Goal: Task Accomplishment & Management: Use online tool/utility

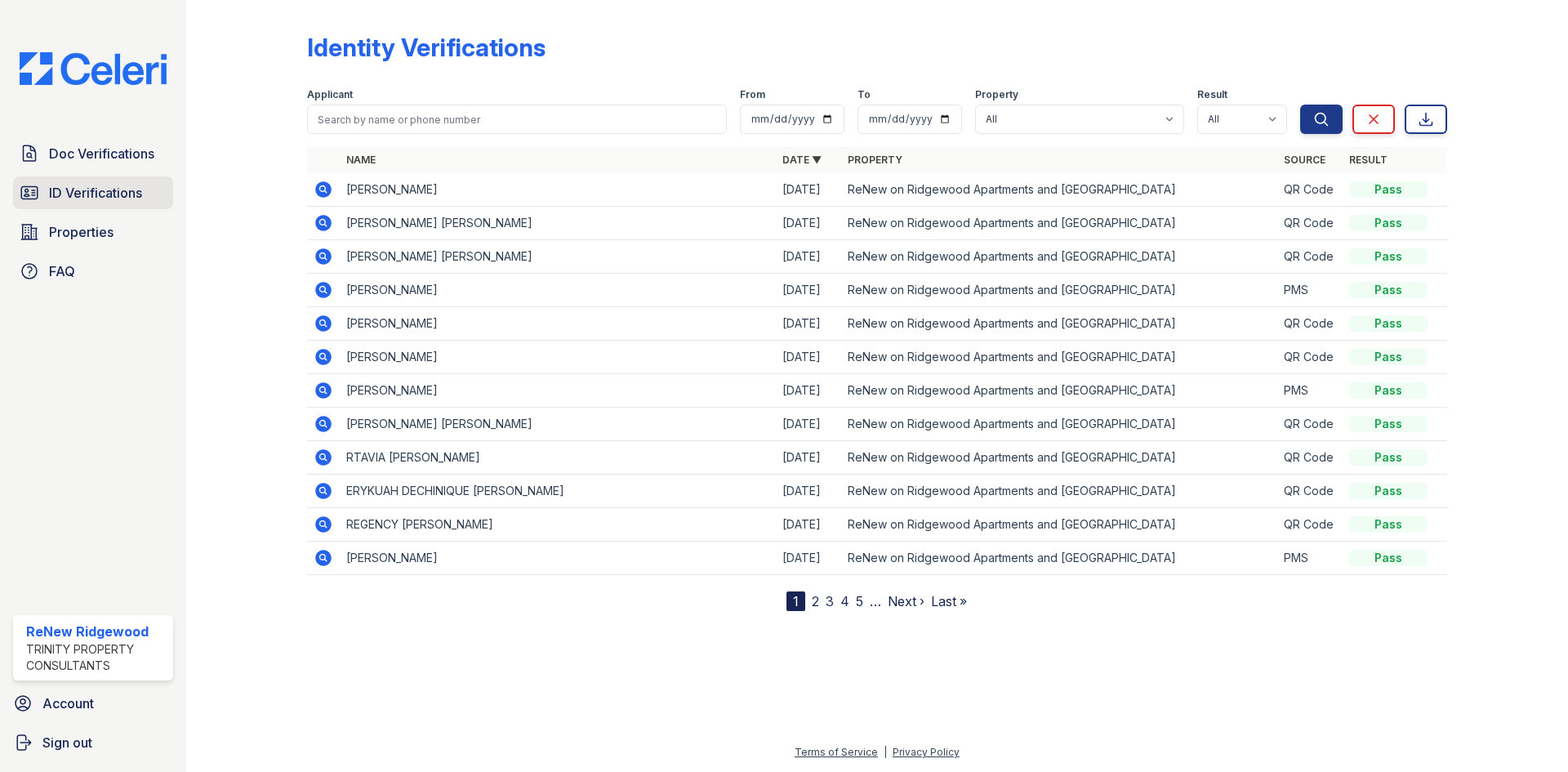
click at [127, 195] on span "ID Verifications" at bounding box center [95, 193] width 93 height 20
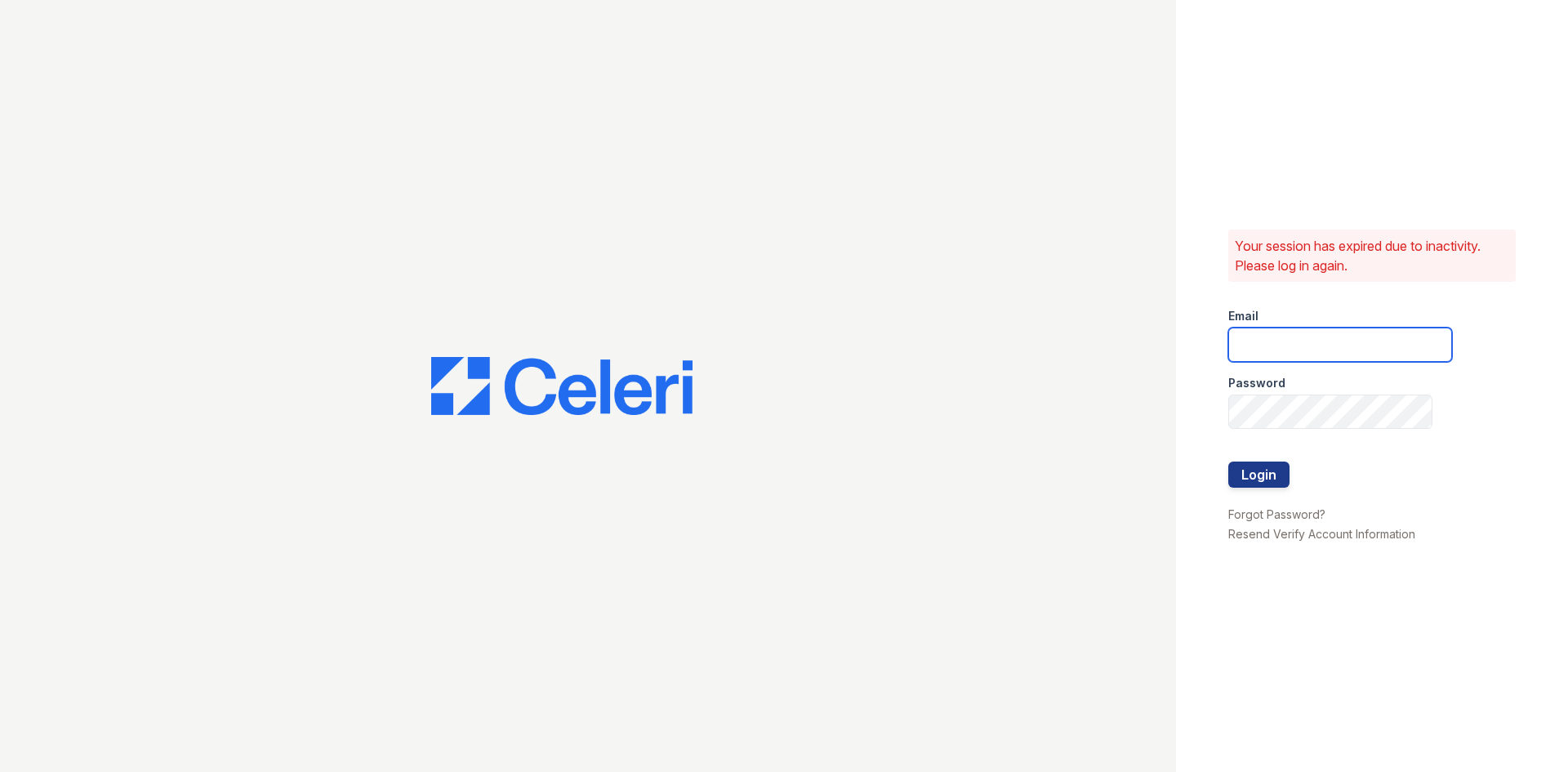
type input "renewonridgewoodtemp@trinity-pm.com"
click at [1255, 471] on button "Login" at bounding box center [1258, 474] width 61 height 26
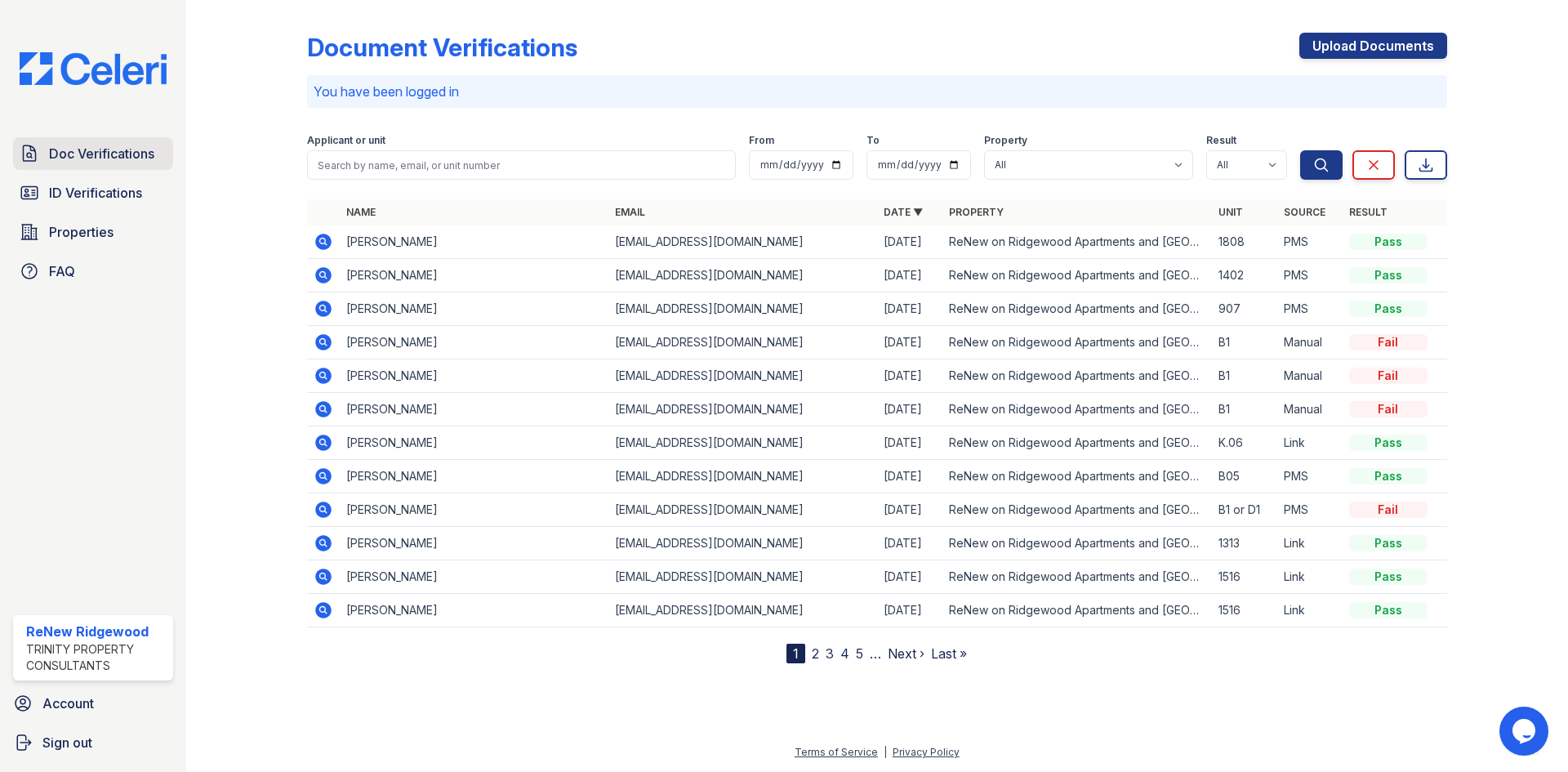
click at [60, 155] on span "Doc Verifications" at bounding box center [102, 154] width 106 height 20
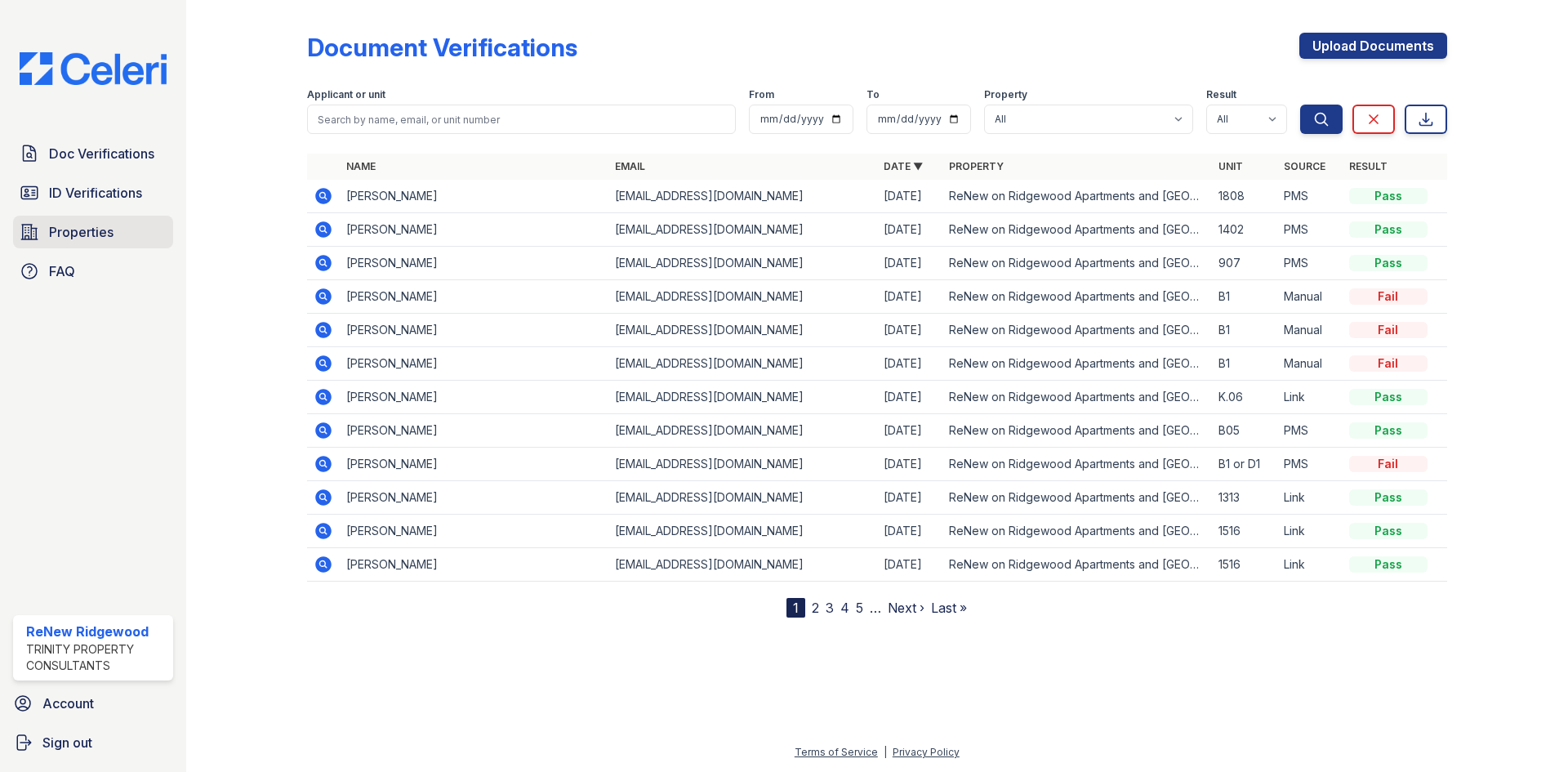
click at [124, 229] on link "Properties" at bounding box center [93, 232] width 160 height 33
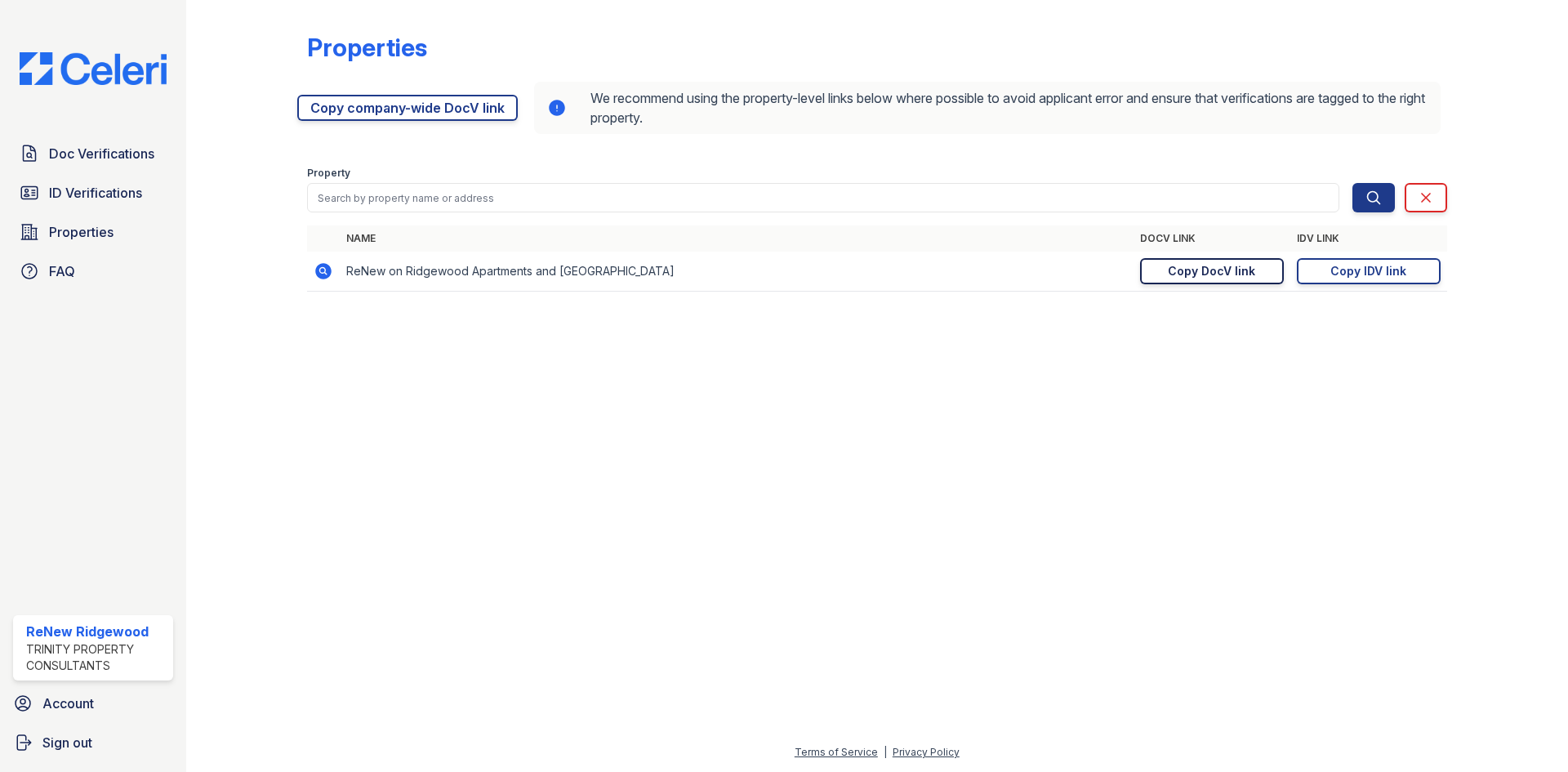
click at [1222, 268] on div "Copy DocV link" at bounding box center [1212, 271] width 88 height 16
click at [136, 197] on span "ID Verifications" at bounding box center [95, 193] width 93 height 20
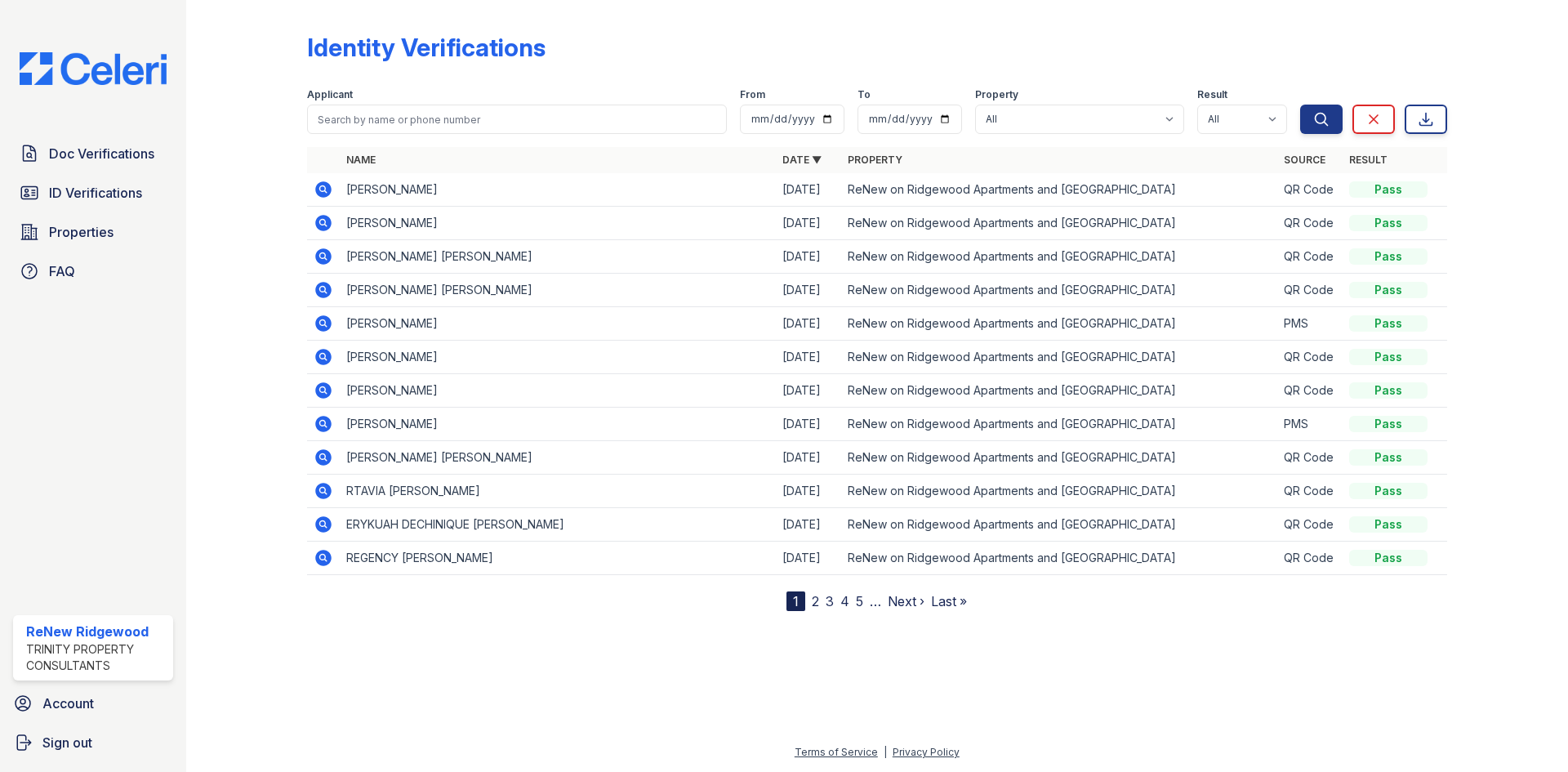
click at [327, 188] on icon at bounding box center [324, 190] width 16 height 16
